Goal: Check status: Check status

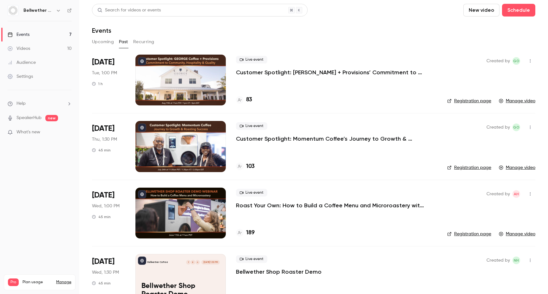
click at [107, 41] on button "Upcoming" at bounding box center [103, 42] width 22 height 10
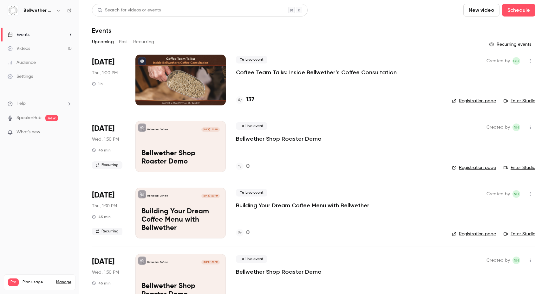
click at [124, 42] on button "Past" at bounding box center [123, 42] width 9 height 10
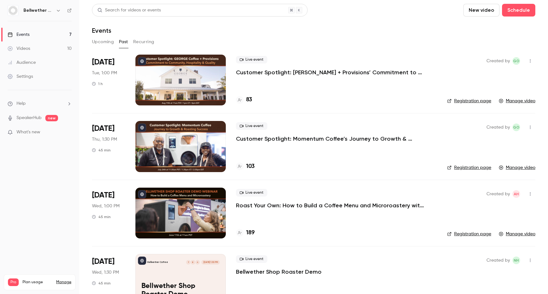
click at [103, 43] on button "Upcoming" at bounding box center [103, 42] width 22 height 10
